Goal: Check status

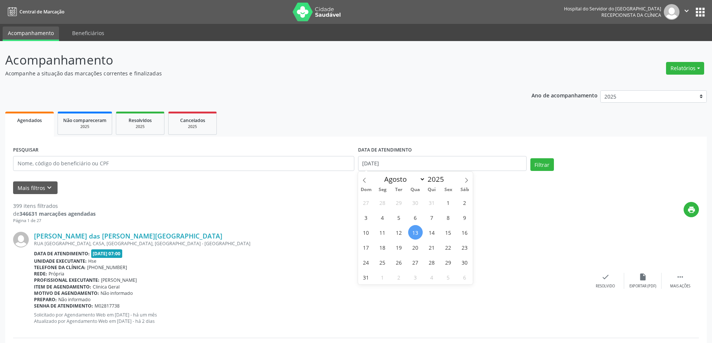
select select "7"
click at [416, 231] on span "13" at bounding box center [415, 232] width 15 height 15
type input "[DATE]"
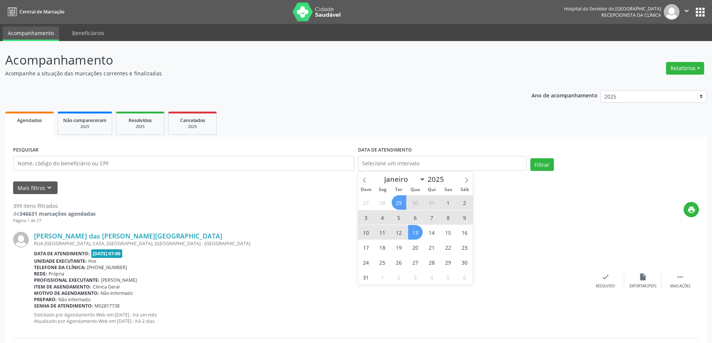
click at [366, 133] on ul "Agendados Não compareceram 2025 Resolvidos 2025 Cancelados 2025" at bounding box center [355, 123] width 701 height 27
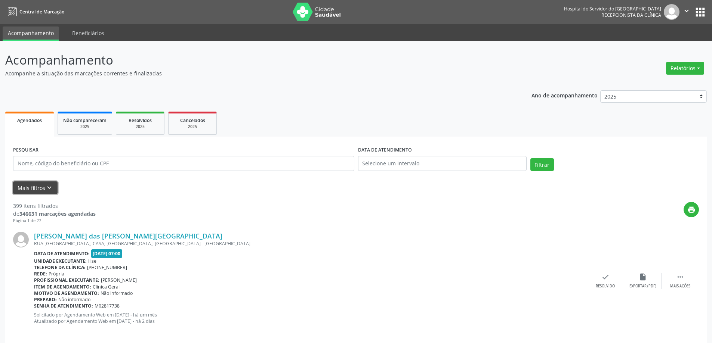
click at [37, 185] on button "Mais filtros keyboard_arrow_down" at bounding box center [35, 188] width 44 height 13
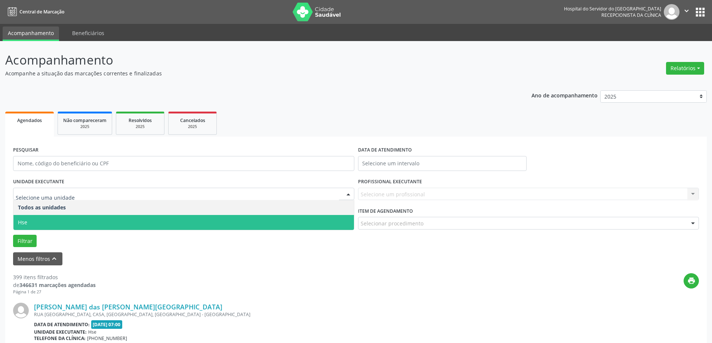
click at [52, 219] on span "Hse" at bounding box center [183, 222] width 340 height 15
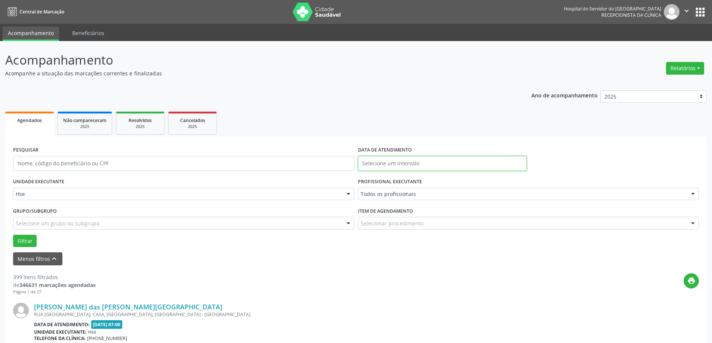
click at [397, 162] on input "text" at bounding box center [442, 163] width 168 height 15
click at [415, 136] on ul "Agendados Não compareceram 2025 Resolvidos 2025 Cancelados 2025" at bounding box center [355, 123] width 701 height 27
click at [37, 257] on button "Menos filtros keyboard_arrow_up" at bounding box center [37, 259] width 49 height 13
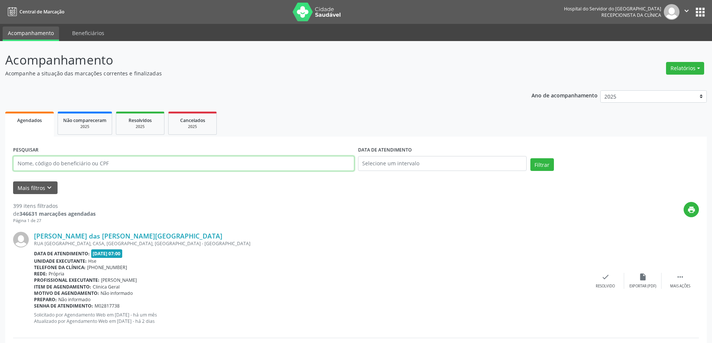
click at [90, 166] on input "text" at bounding box center [183, 163] width 341 height 15
click at [530, 158] on button "Filtrar" at bounding box center [542, 164] width 24 height 13
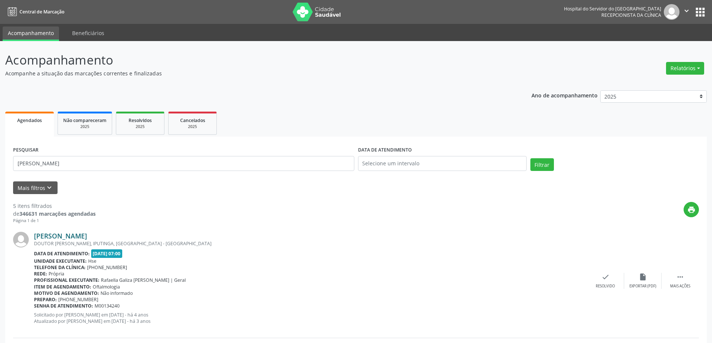
click at [85, 237] on link "[PERSON_NAME]" at bounding box center [60, 236] width 53 height 8
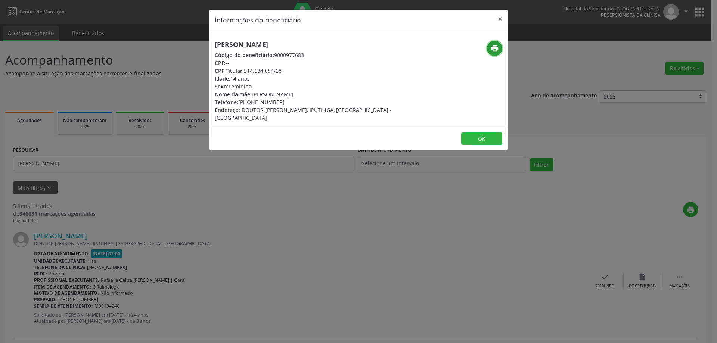
click at [490, 54] on button "print" at bounding box center [494, 48] width 15 height 15
click at [499, 22] on button "×" at bounding box center [500, 19] width 15 height 18
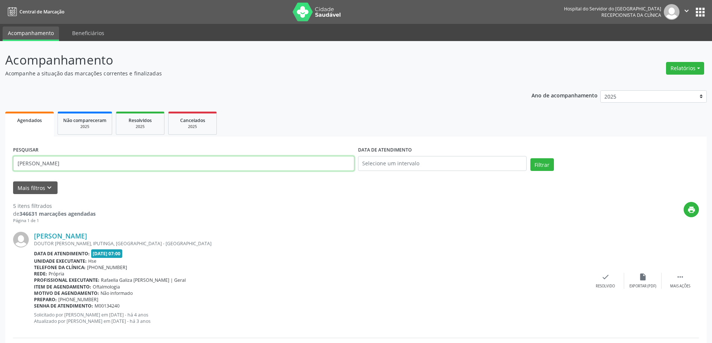
drag, startPoint x: 95, startPoint y: 165, endPoint x: 9, endPoint y: 169, distance: 86.0
click at [530, 158] on button "Filtrar" at bounding box center [542, 164] width 24 height 13
click at [88, 236] on link "Nycolas [PERSON_NAME]" at bounding box center [74, 236] width 80 height 8
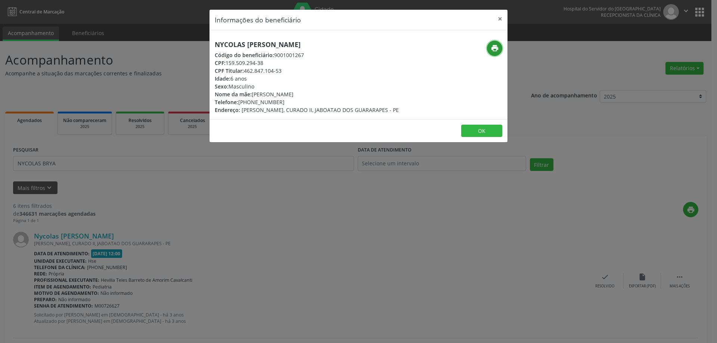
click at [498, 48] on icon "print" at bounding box center [495, 48] width 8 height 8
click at [499, 21] on button "×" at bounding box center [500, 19] width 15 height 18
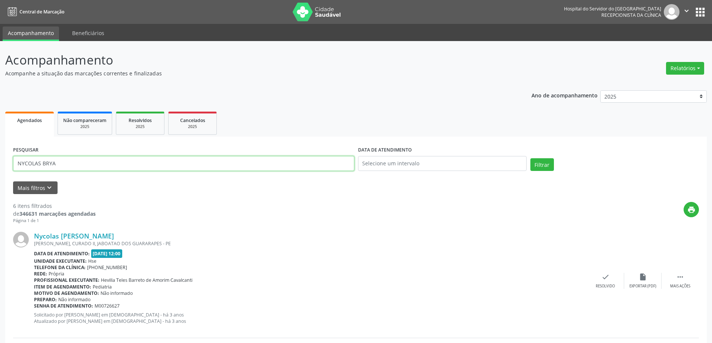
drag, startPoint x: 74, startPoint y: 164, endPoint x: 6, endPoint y: 162, distance: 67.6
click at [530, 158] on button "Filtrar" at bounding box center [542, 164] width 24 height 13
click at [71, 238] on link "[PERSON_NAME]" at bounding box center [60, 236] width 53 height 8
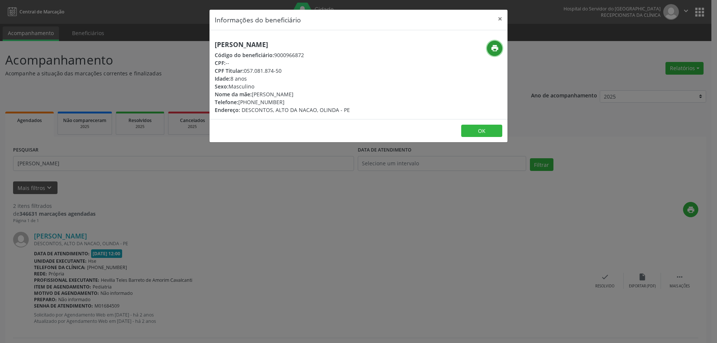
click at [496, 52] on icon "print" at bounding box center [495, 48] width 8 height 8
click at [499, 19] on button "×" at bounding box center [500, 19] width 15 height 18
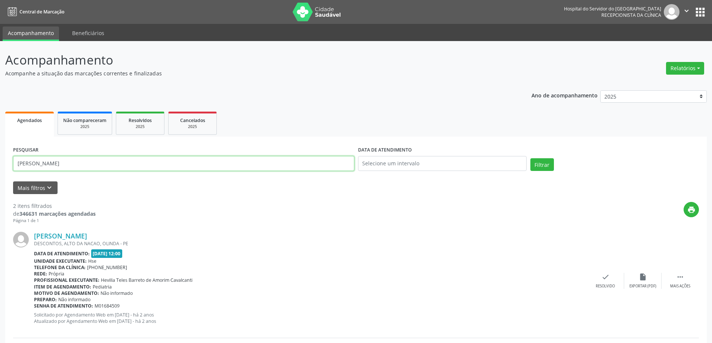
drag, startPoint x: 59, startPoint y: 161, endPoint x: 0, endPoint y: 171, distance: 60.2
click at [0, 171] on div "Acompanhamento Acompanhe a situação das marcações correntes e finalizadas Relat…" at bounding box center [356, 253] width 712 height 424
type input "[PERSON_NAME]"
click at [530, 158] on button "Filtrar" at bounding box center [542, 164] width 24 height 13
click at [66, 235] on link "[PERSON_NAME]" at bounding box center [60, 236] width 53 height 8
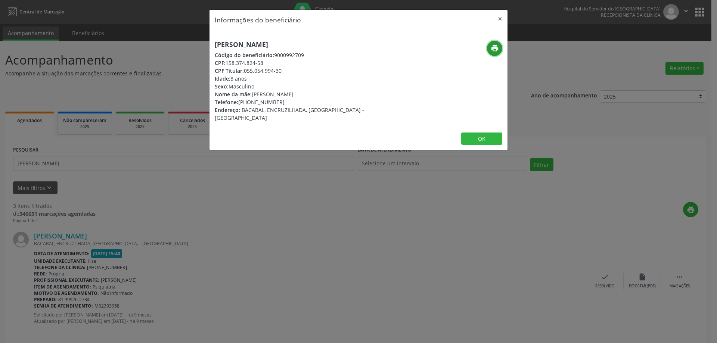
click at [495, 51] on icon "print" at bounding box center [495, 48] width 8 height 8
